Goal: Information Seeking & Learning: Check status

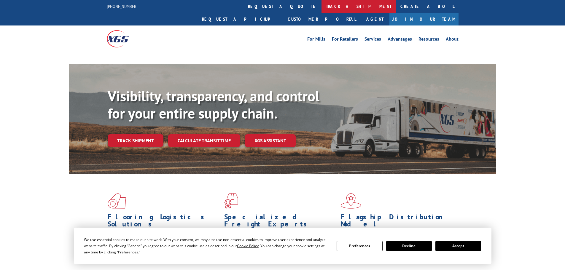
click at [322, 1] on link "track a shipment" at bounding box center [359, 6] width 74 height 13
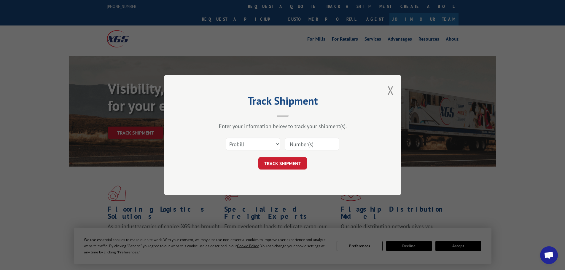
click at [256, 143] on select "Select category... Probill BOL PO" at bounding box center [253, 144] width 55 height 12
select select "bol"
click at [226, 138] on select "Select category... Probill BOL PO" at bounding box center [253, 144] width 55 height 12
paste input "78534855"
type input "78534855"
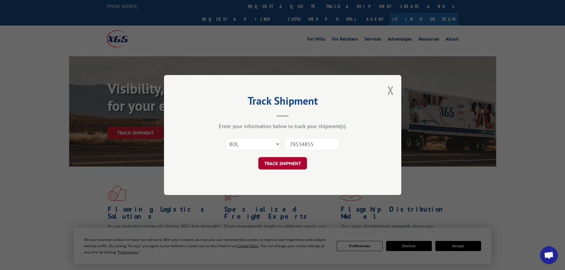
click at [290, 161] on button "TRACK SHIPMENT" at bounding box center [282, 163] width 49 height 12
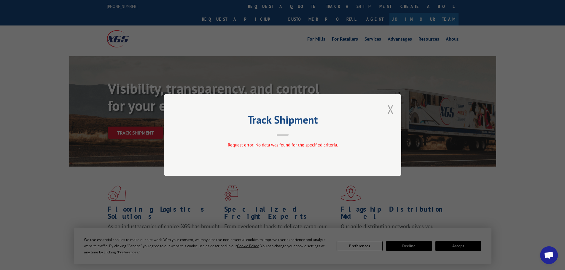
click at [389, 115] on button "Close modal" at bounding box center [390, 109] width 7 height 16
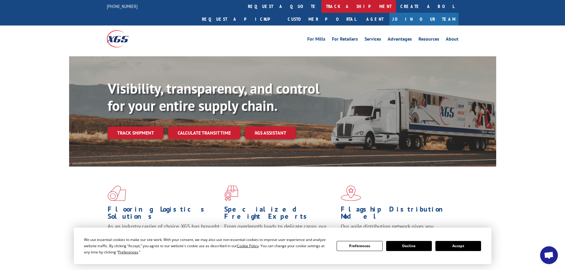
click at [322, 7] on link "track a shipment" at bounding box center [359, 6] width 74 height 13
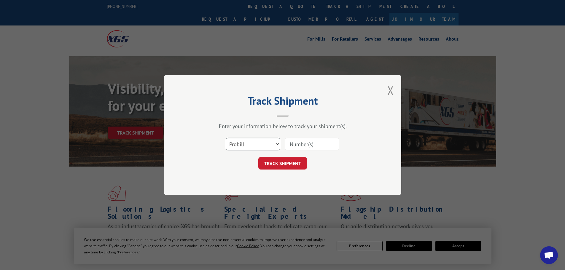
click at [249, 141] on select "Select category... Probill BOL PO" at bounding box center [253, 144] width 55 height 12
select select "po"
click at [226, 138] on select "Select category... Probill BOL PO" at bounding box center [253, 144] width 55 height 12
drag, startPoint x: 308, startPoint y: 135, endPoint x: 298, endPoint y: 151, distance: 18.4
click at [298, 151] on div at bounding box center [312, 144] width 55 height 14
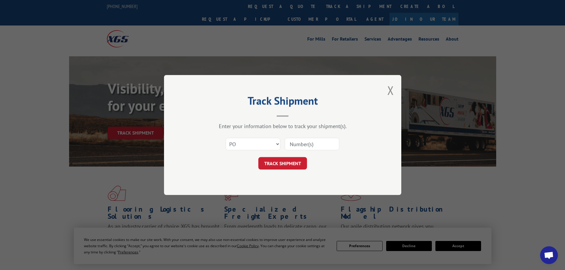
click at [298, 147] on input at bounding box center [312, 144] width 55 height 12
paste input "78534811"
type input "78534811"
click at [277, 166] on button "TRACK SHIPMENT" at bounding box center [282, 163] width 49 height 12
